Goal: Book appointment/travel/reservation

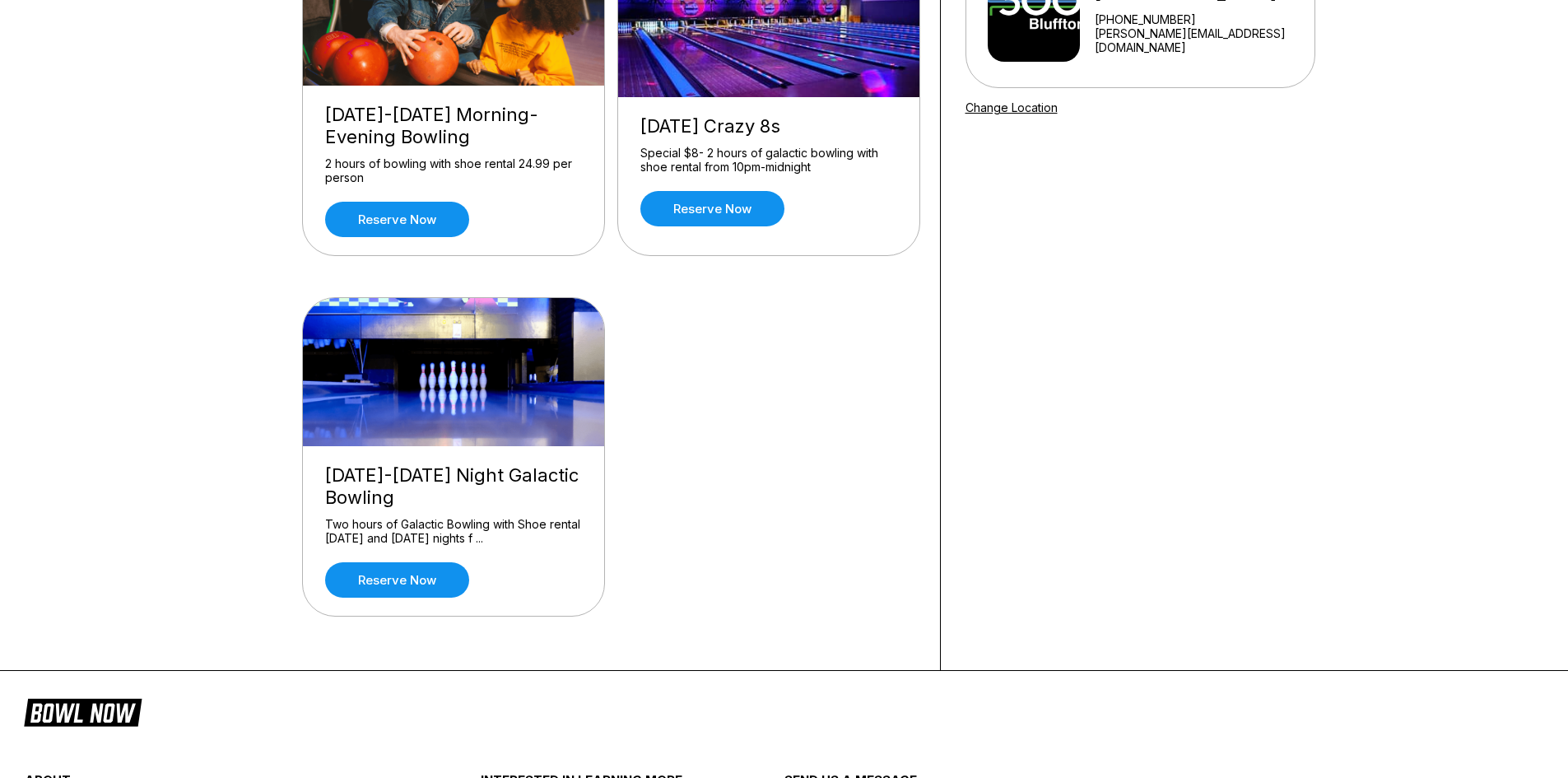
scroll to position [247, 0]
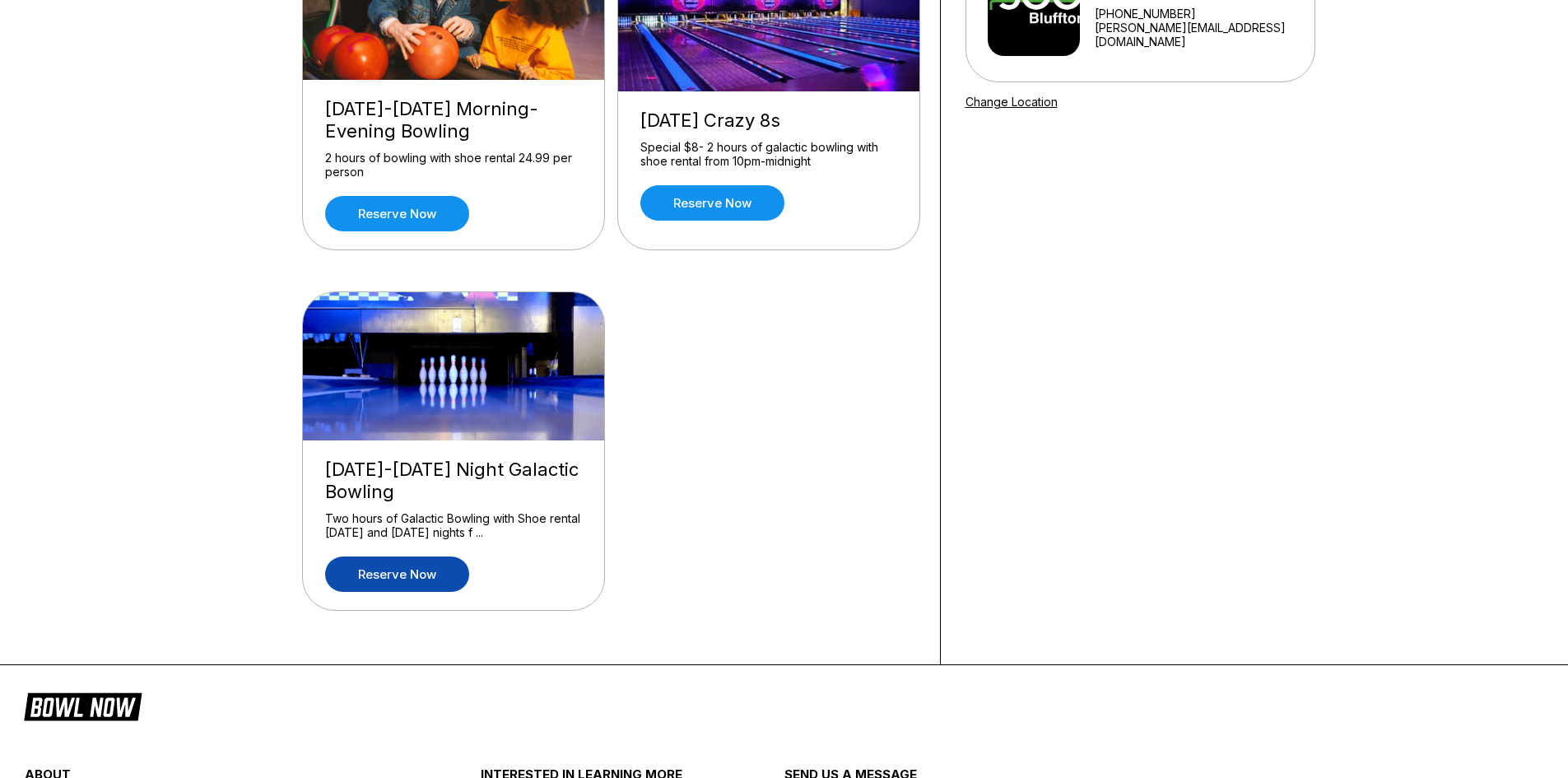
click at [401, 569] on link "Reserve now" at bounding box center [396, 574] width 144 height 35
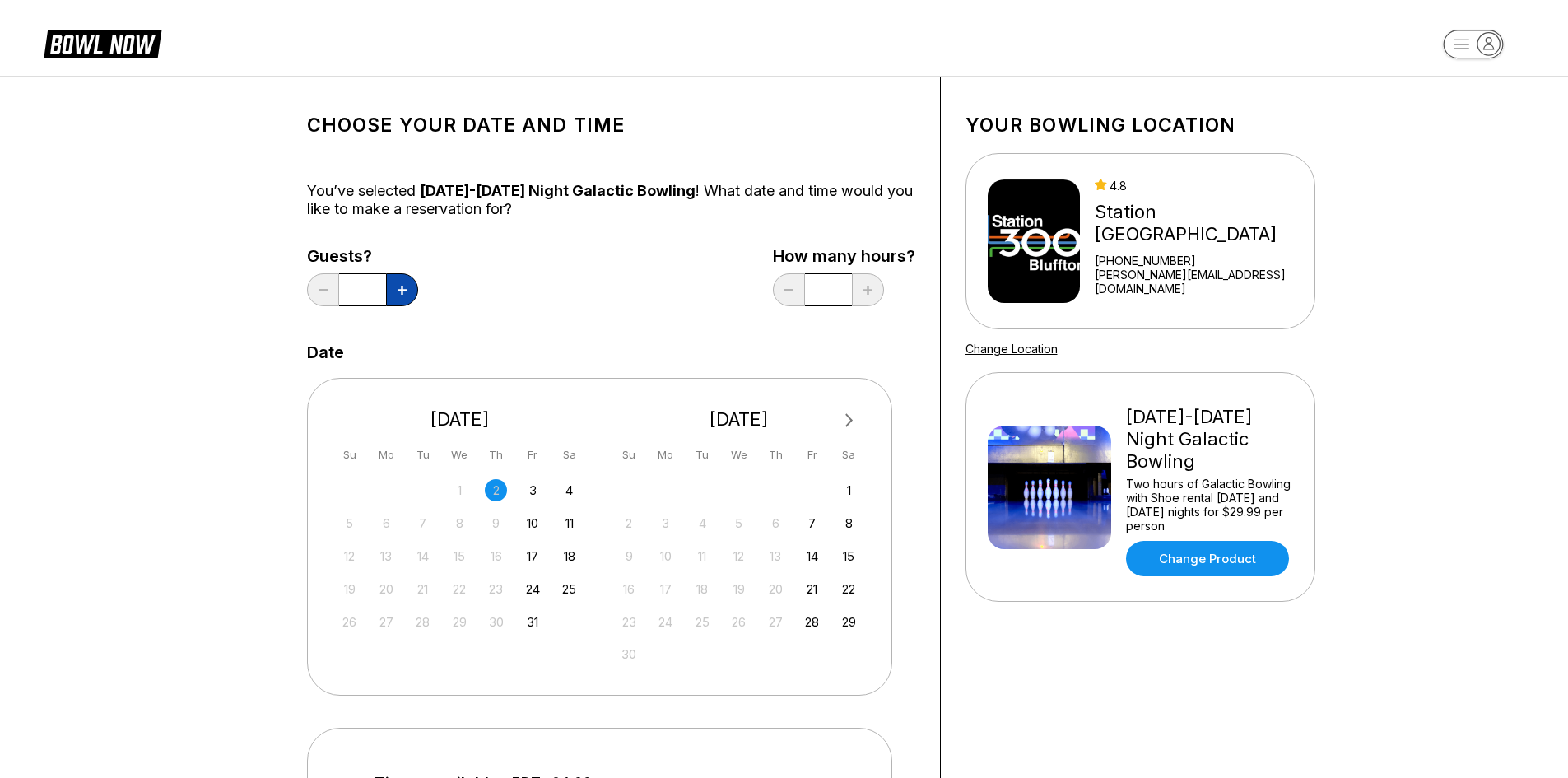
click at [400, 288] on icon at bounding box center [401, 289] width 9 height 9
type input "*"
click at [573, 489] on div "4" at bounding box center [569, 490] width 23 height 23
click at [535, 486] on div "3" at bounding box center [532, 490] width 23 height 23
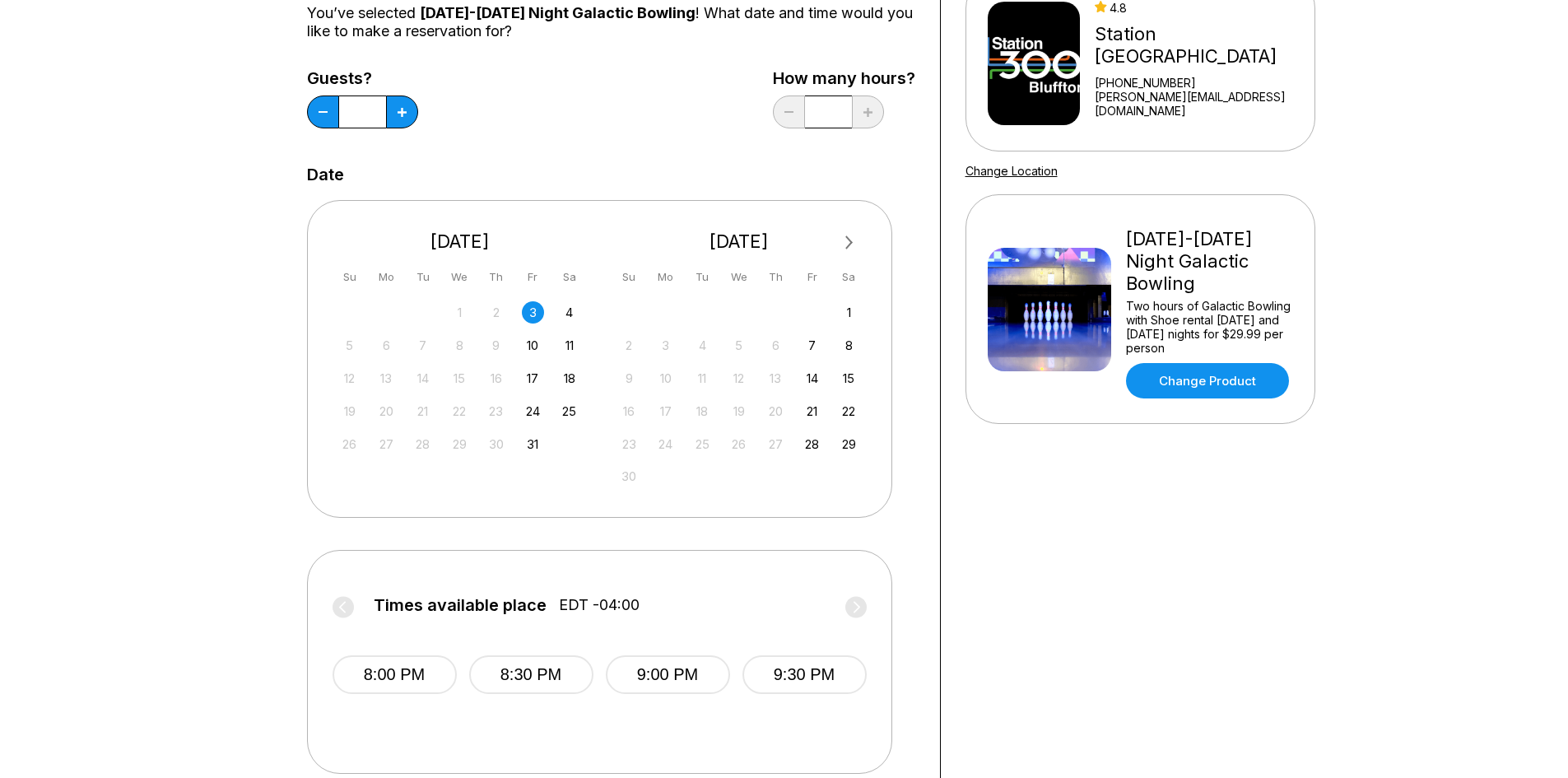
scroll to position [83, 0]
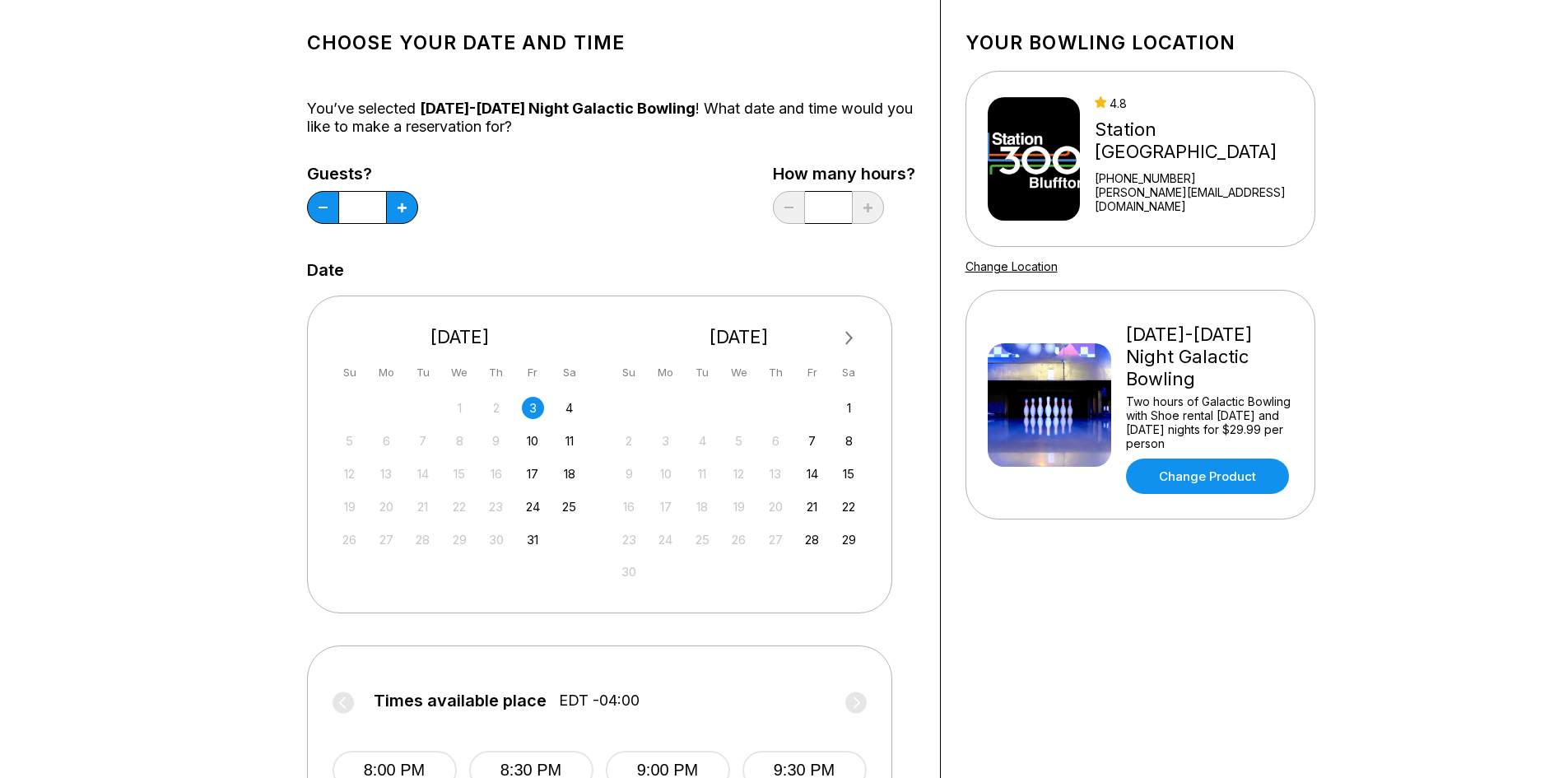
click at [536, 404] on div "3" at bounding box center [532, 407] width 23 height 23
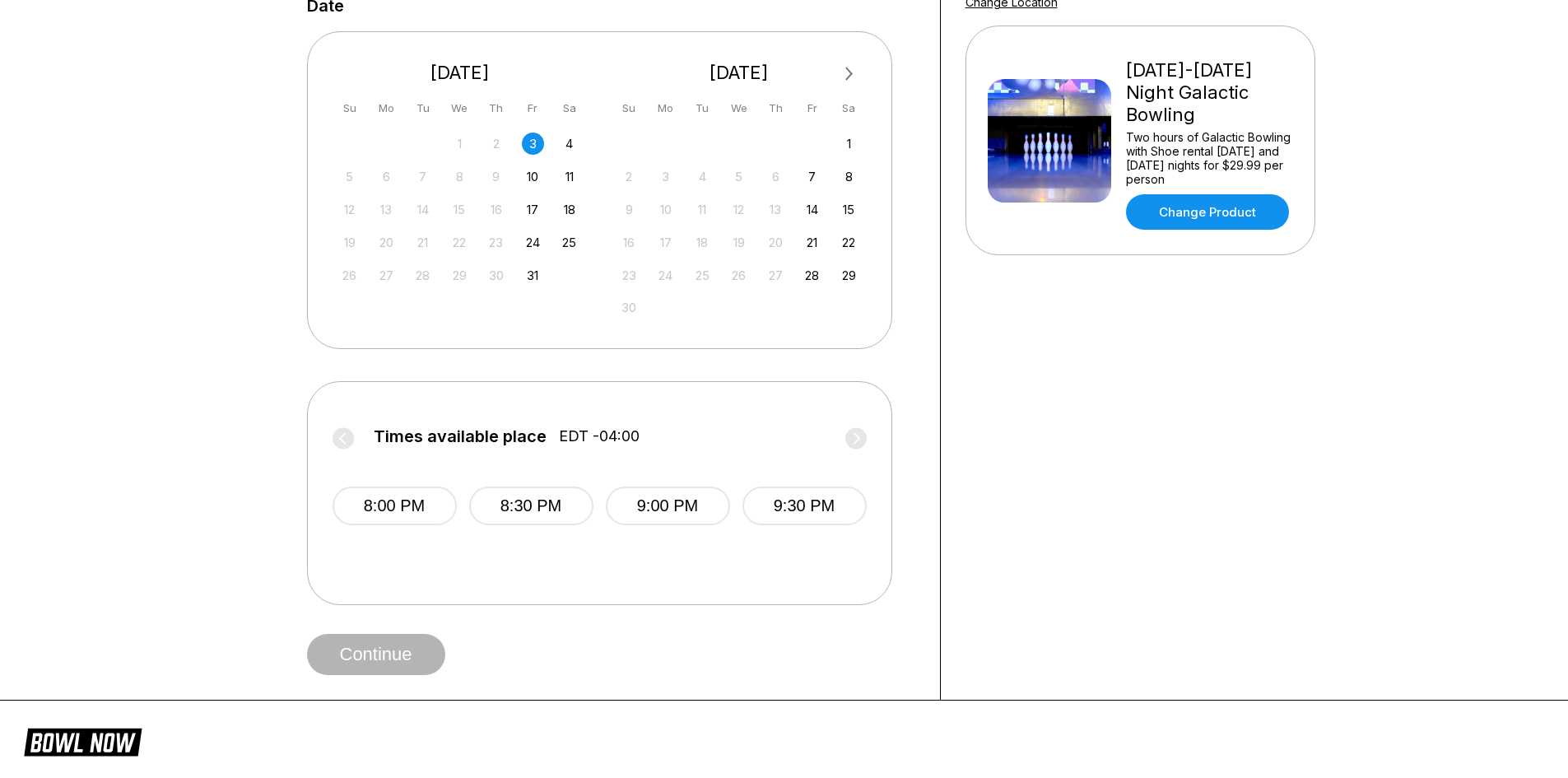
scroll to position [411, 0]
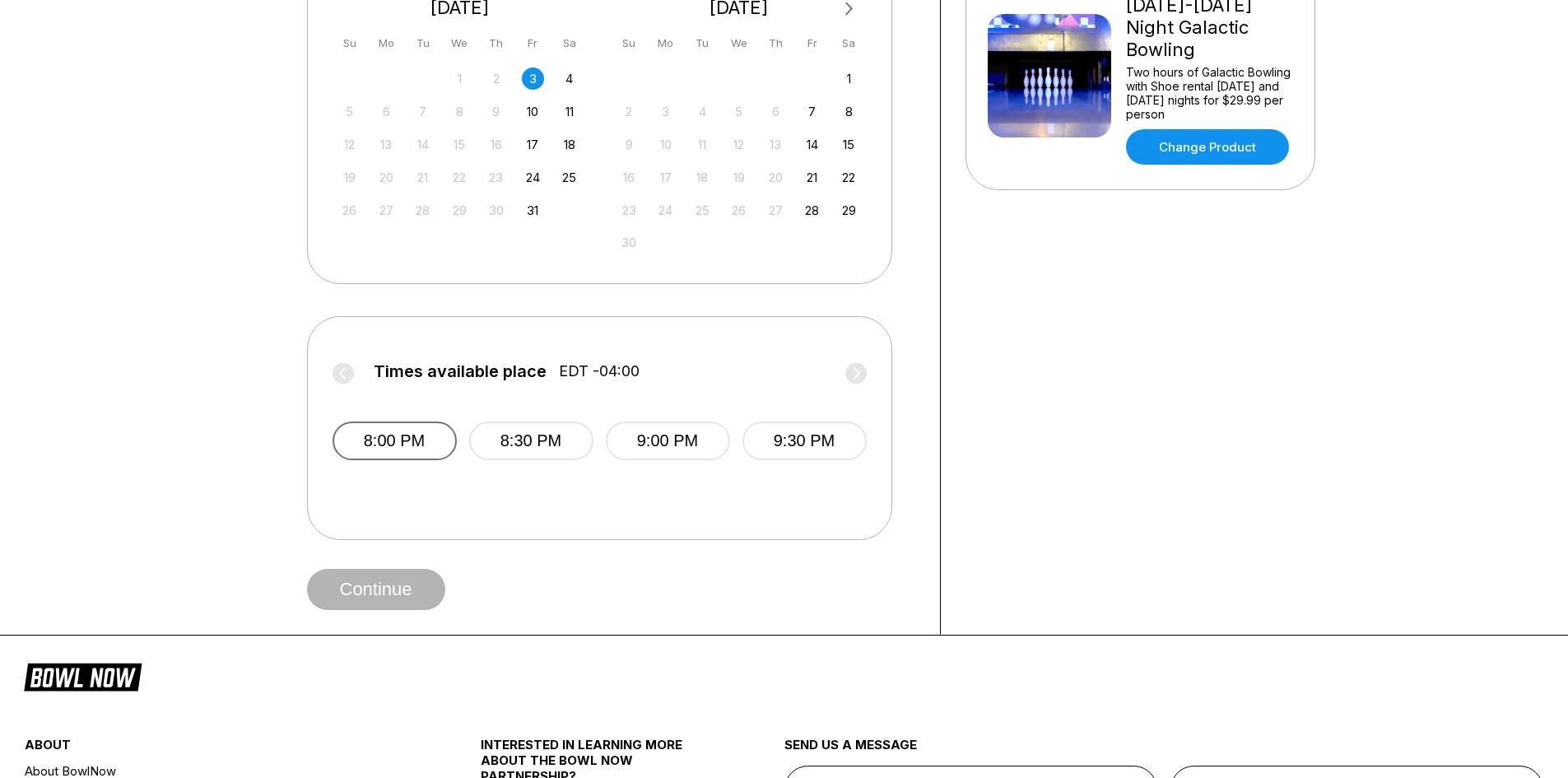
click at [393, 438] on button "8:00 PM" at bounding box center [394, 440] width 124 height 38
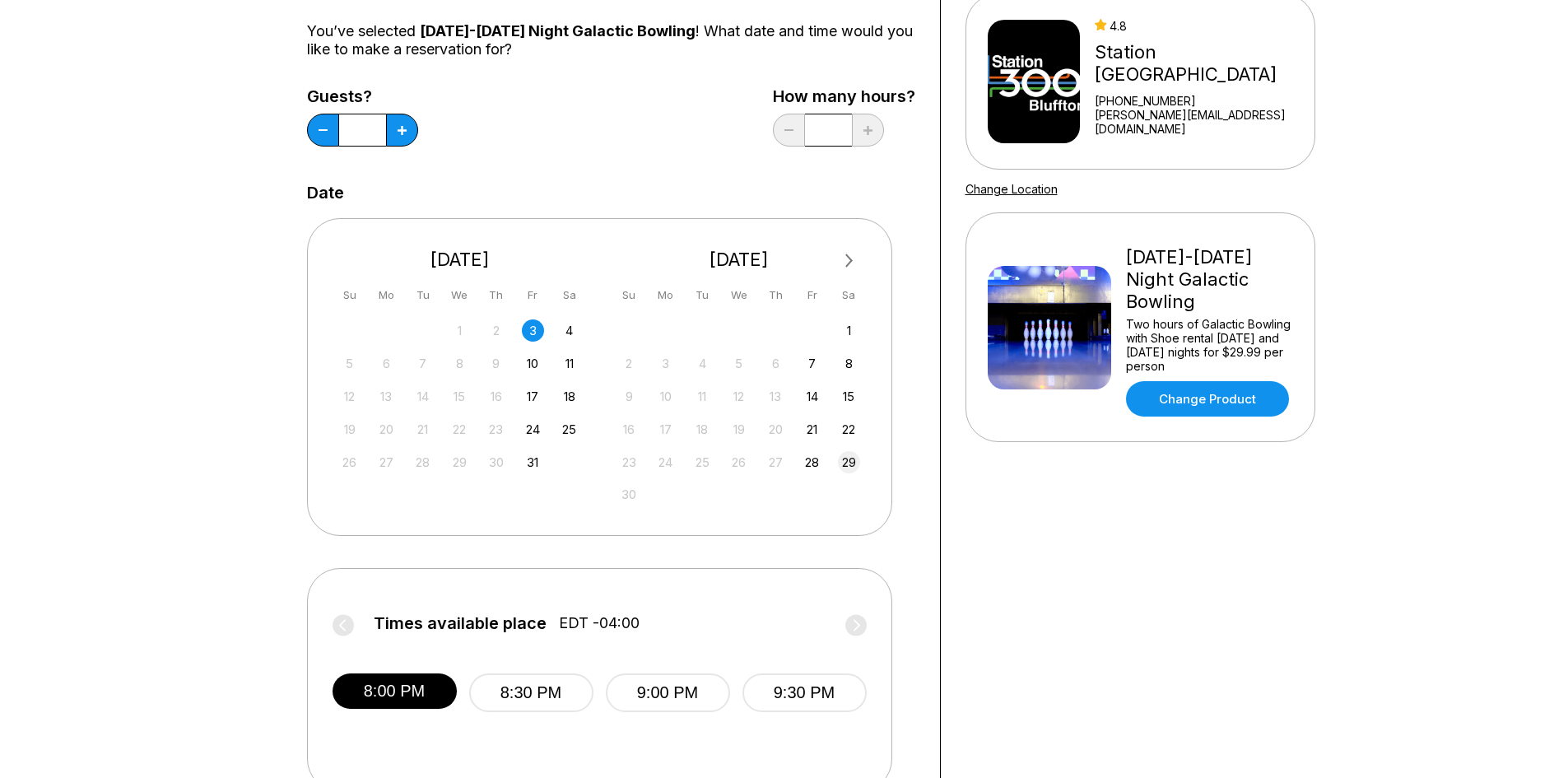
scroll to position [0, 0]
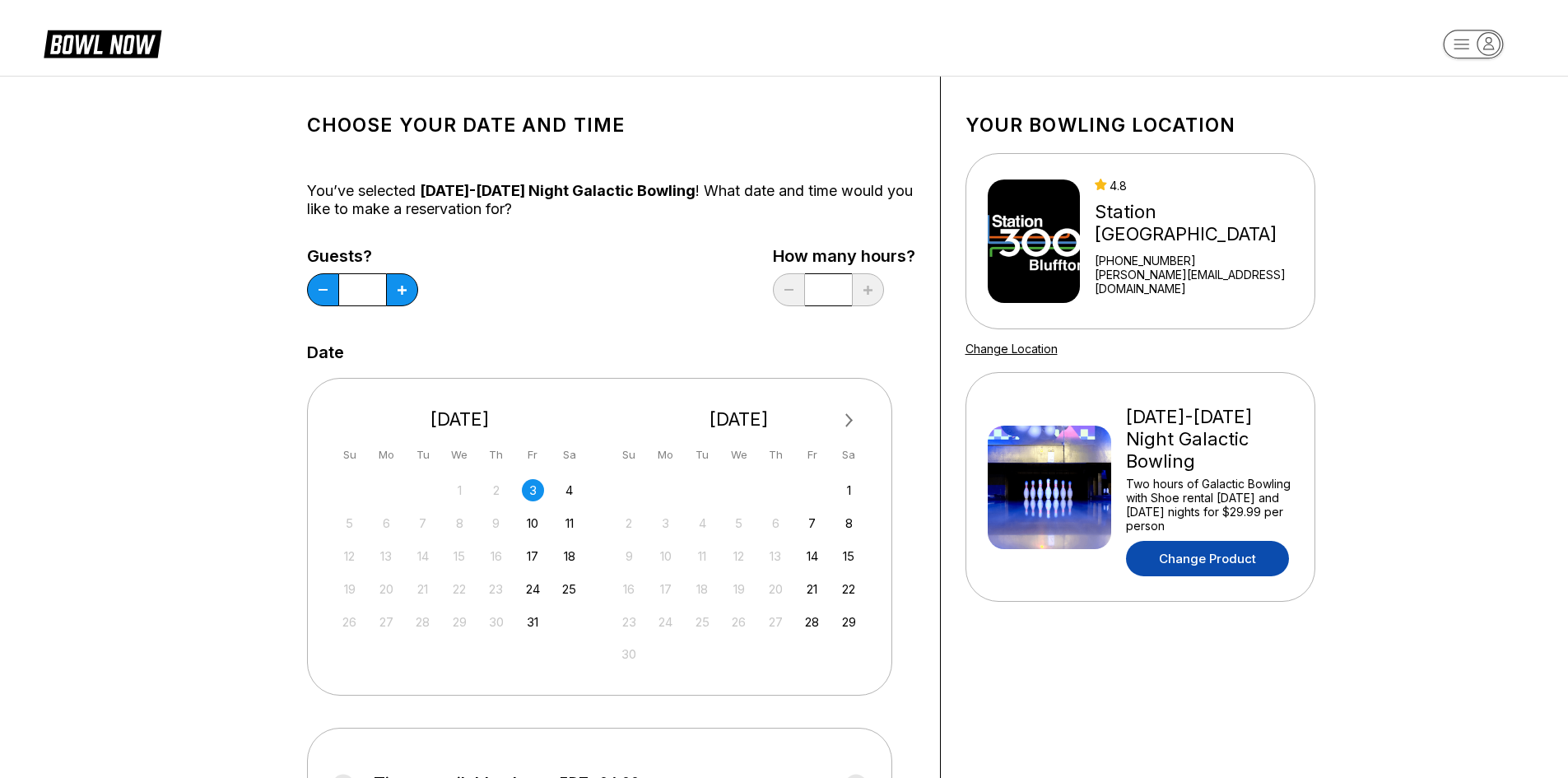
click at [1188, 561] on link "Change Product" at bounding box center [1208, 559] width 163 height 35
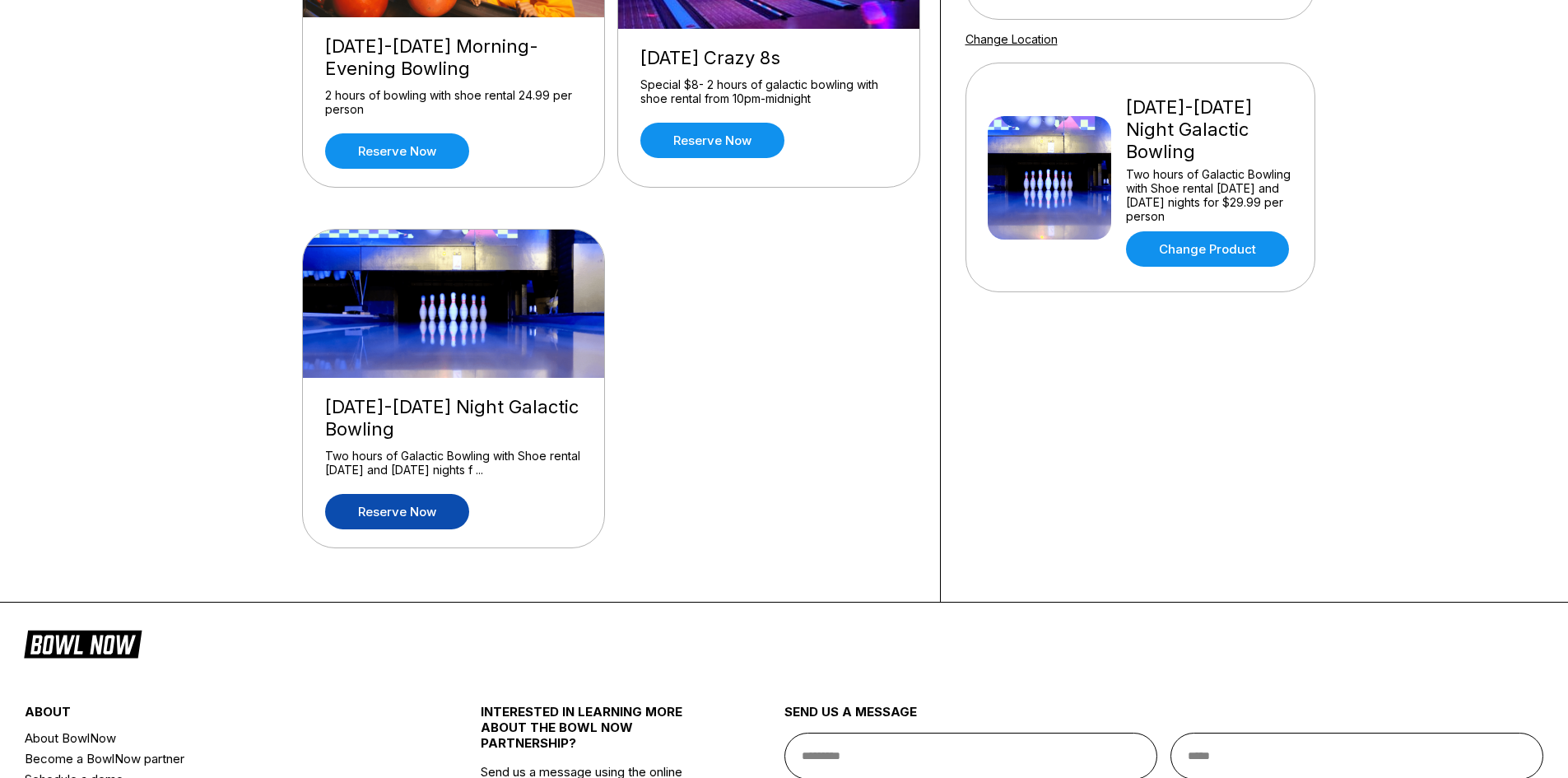
scroll to position [411, 0]
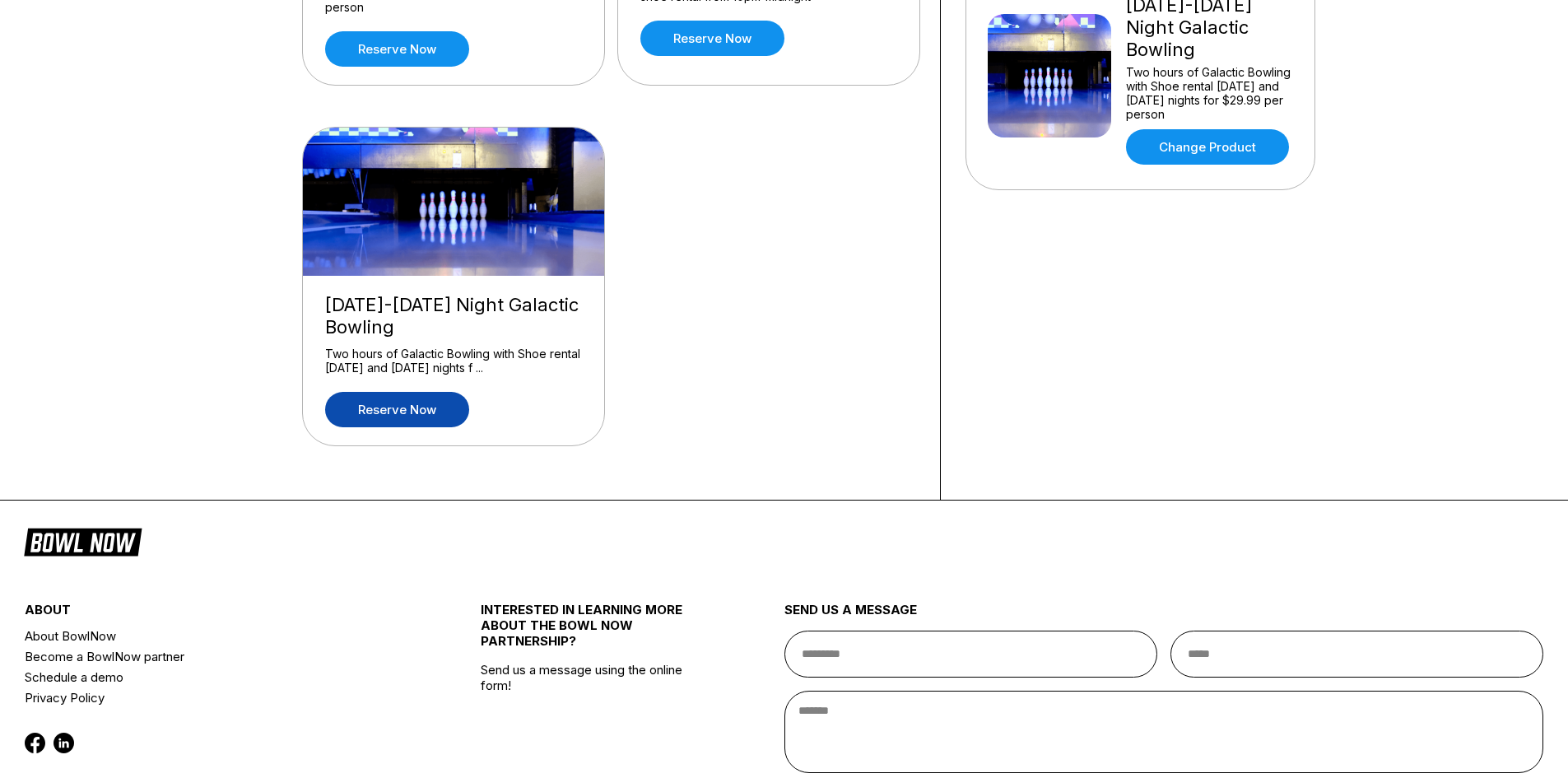
click at [426, 416] on link "Reserve now" at bounding box center [396, 409] width 144 height 35
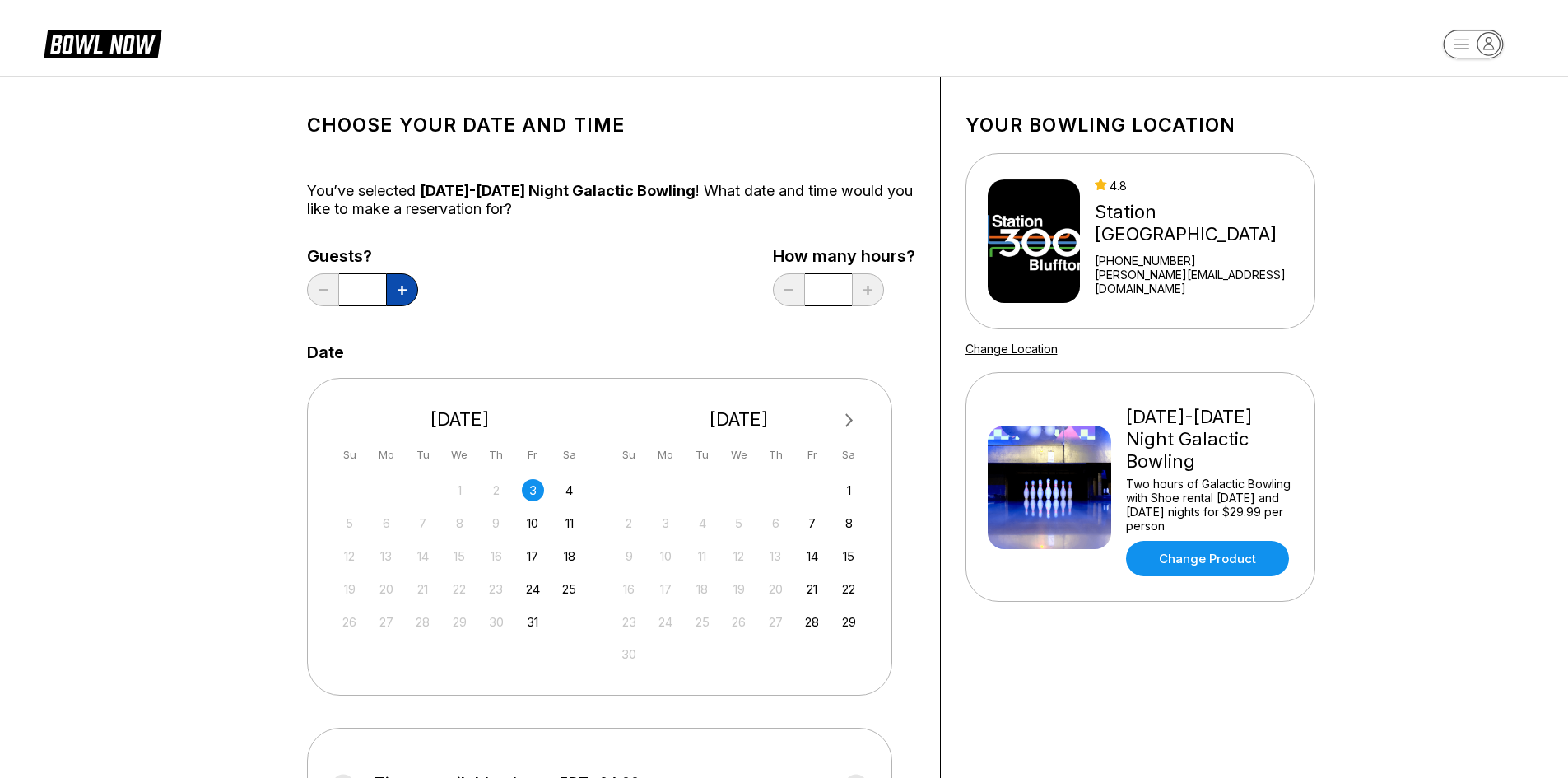
click at [402, 290] on icon at bounding box center [401, 289] width 9 height 9
click at [403, 290] on icon at bounding box center [401, 289] width 9 height 9
type input "*"
click at [571, 488] on div "4" at bounding box center [569, 490] width 23 height 23
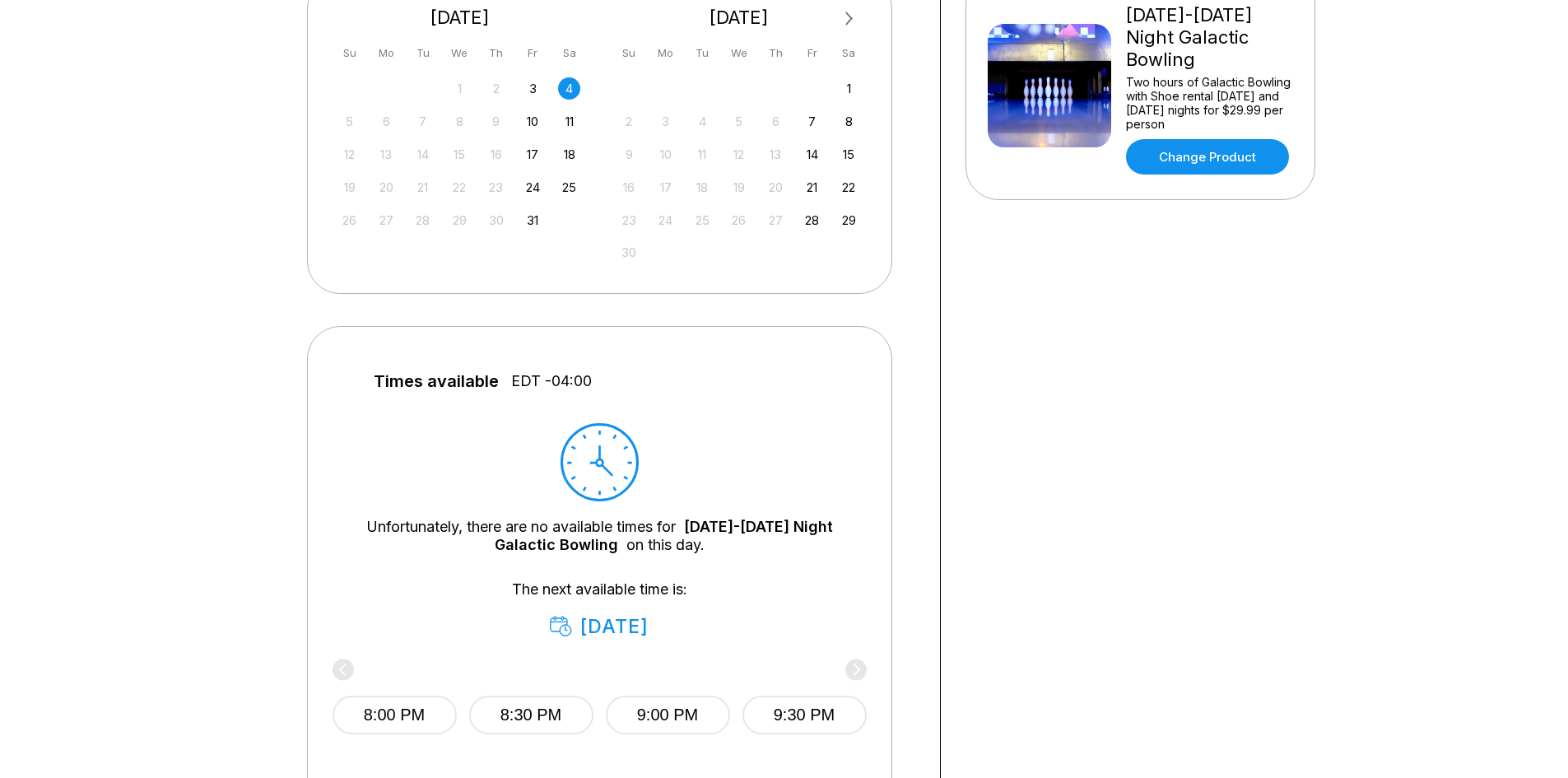
scroll to position [395, 0]
